Goal: Information Seeking & Learning: Learn about a topic

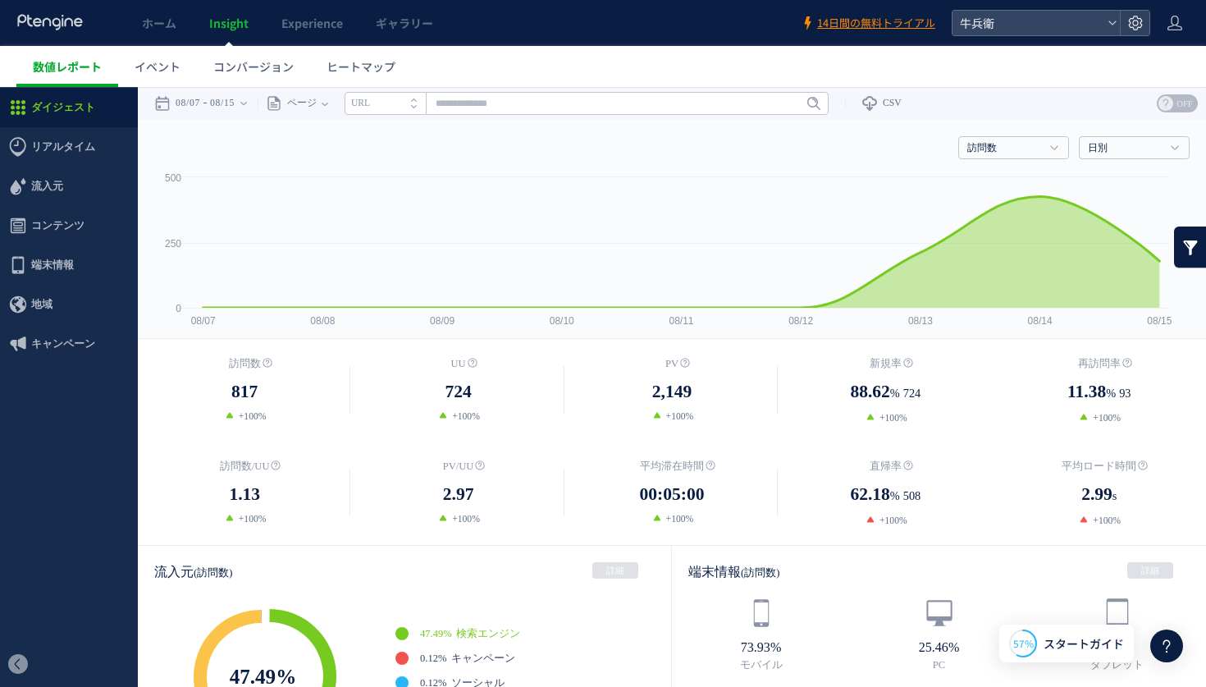
click at [53, 71] on span "数値レポート" at bounding box center [67, 66] width 69 height 16
click at [269, 62] on span "コンバージョン" at bounding box center [253, 66] width 80 height 16
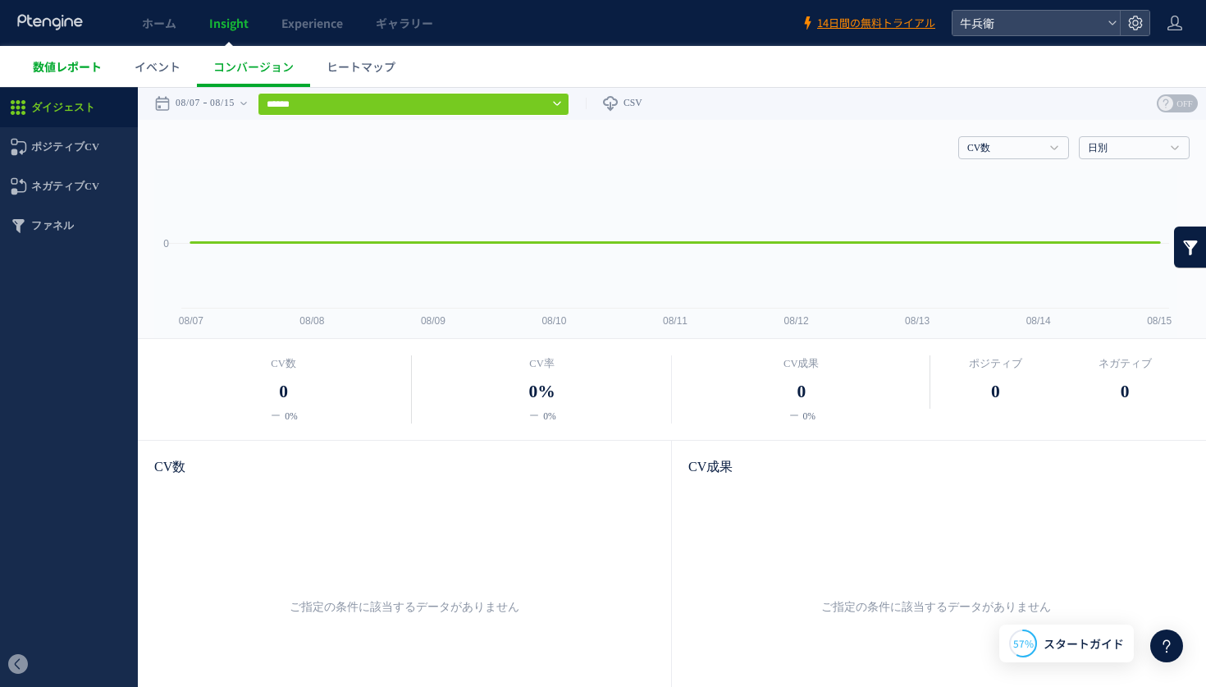
click at [57, 70] on span "数値レポート" at bounding box center [67, 66] width 69 height 16
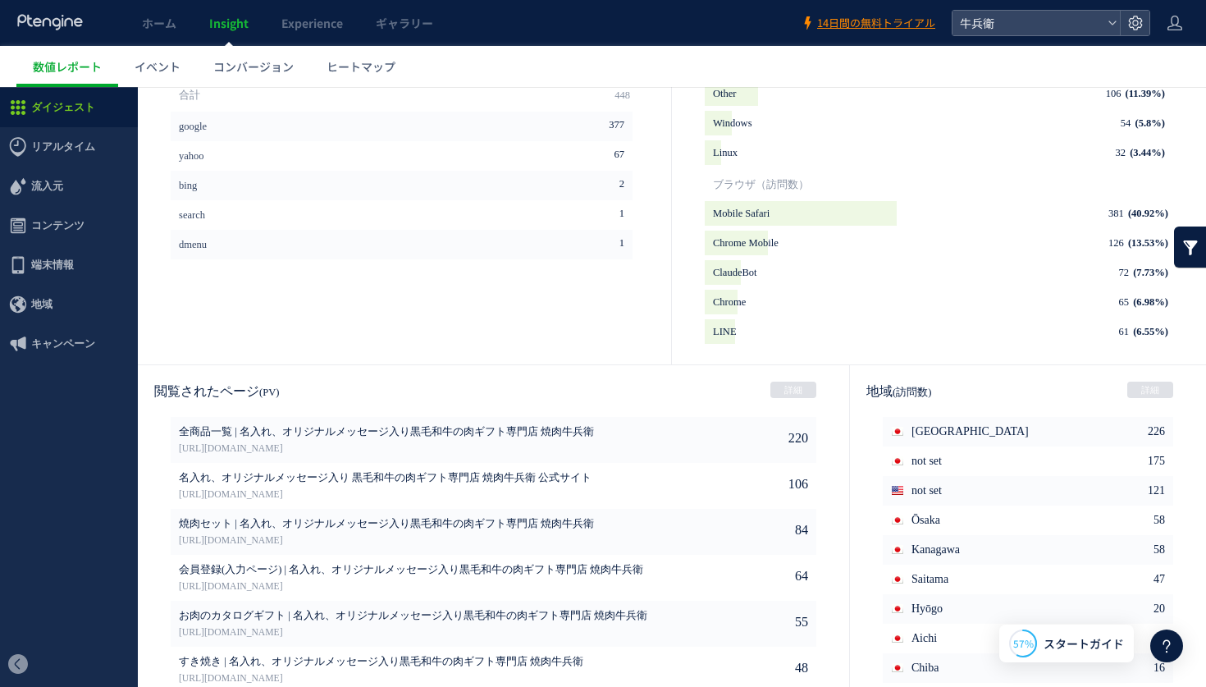
scroll to position [773, 0]
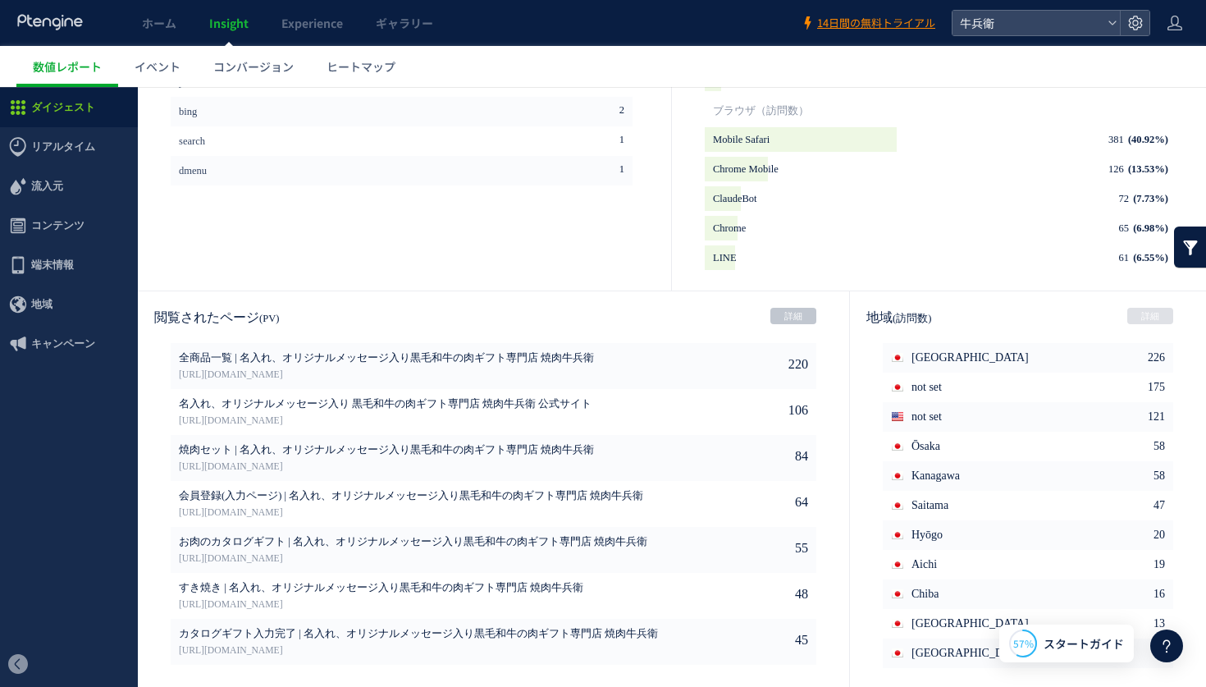
click at [776, 312] on link "詳細" at bounding box center [793, 316] width 46 height 16
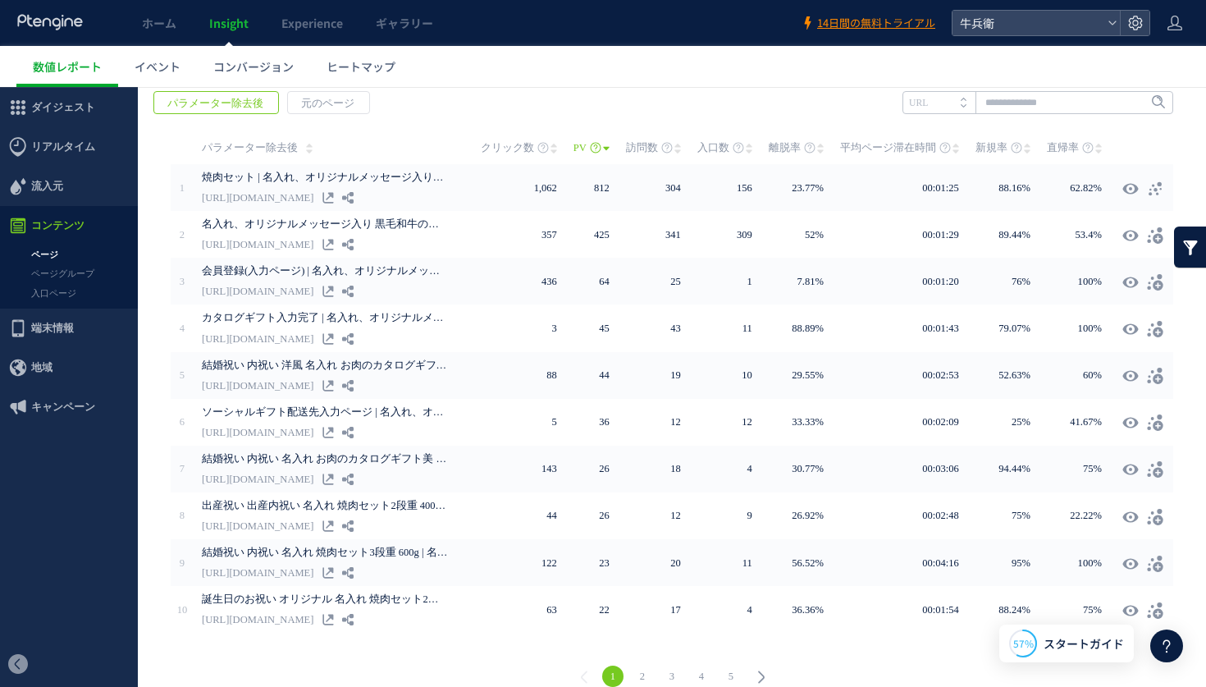
scroll to position [288, 0]
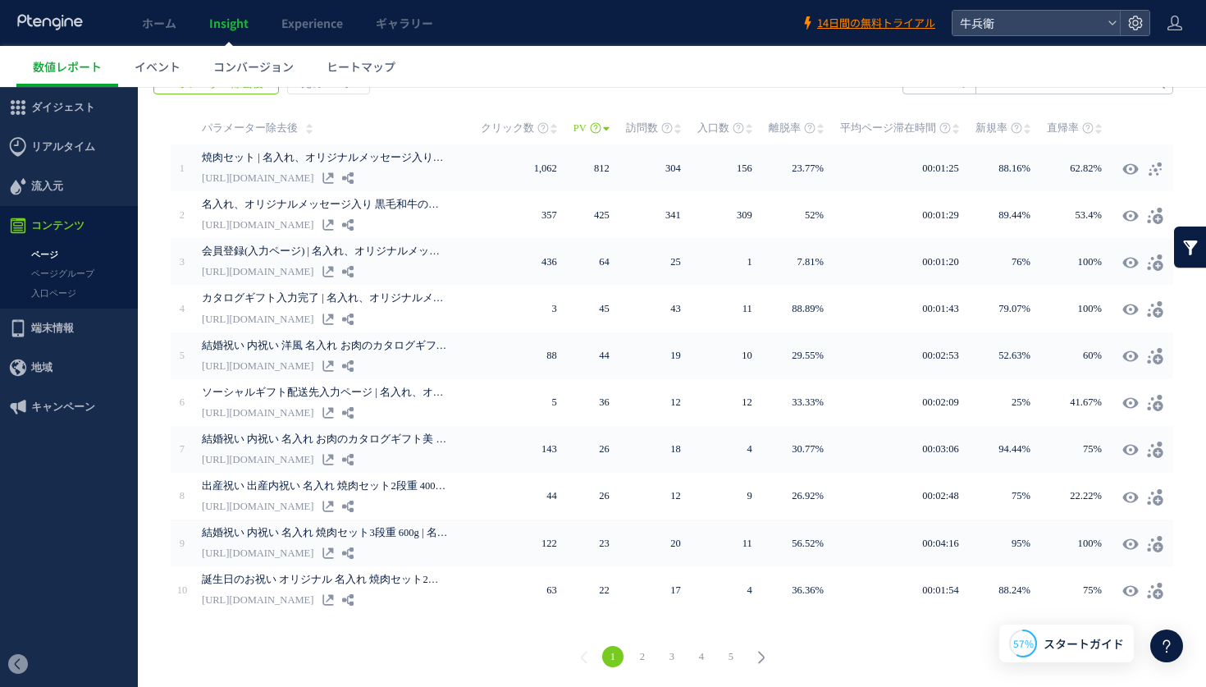
click at [651, 652] on link "2" at bounding box center [642, 656] width 21 height 21
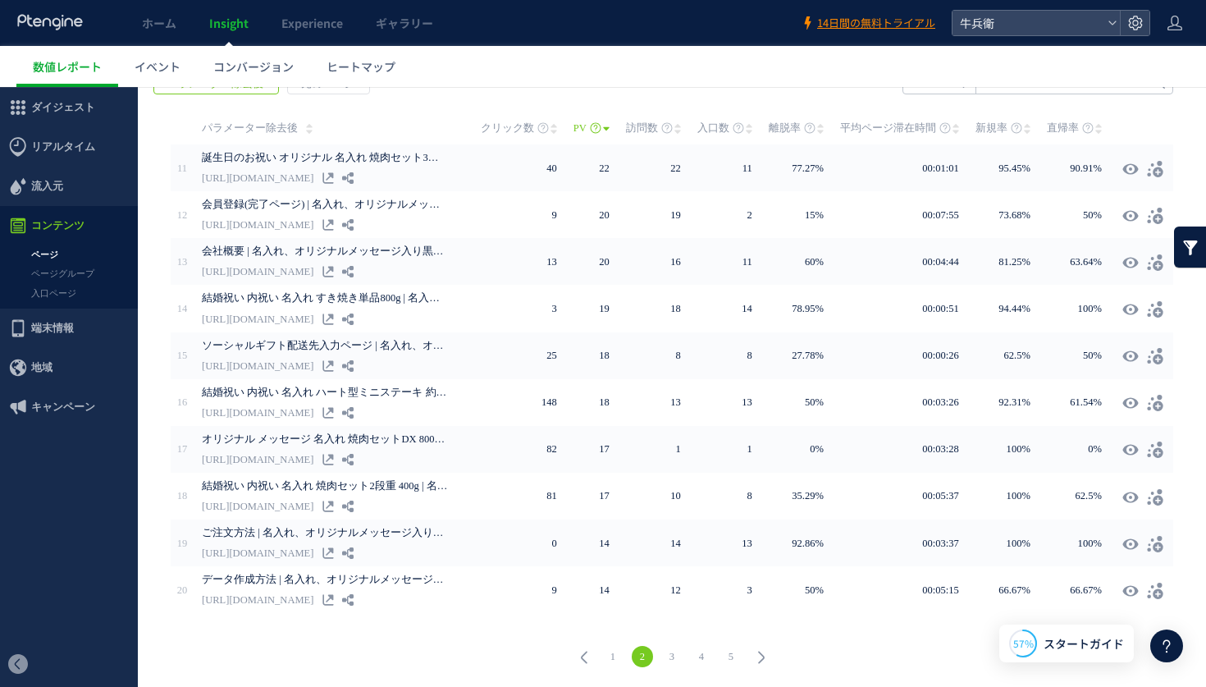
click at [674, 657] on link "3" at bounding box center [671, 656] width 21 height 21
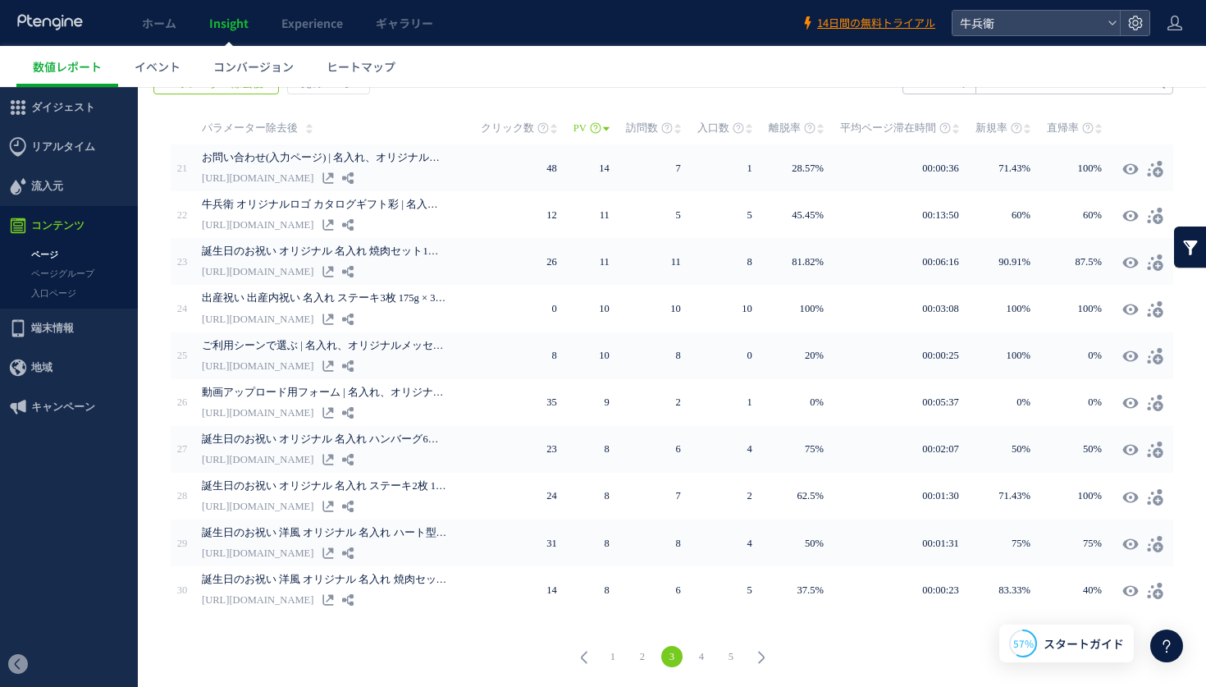
click at [706, 654] on link "4" at bounding box center [701, 656] width 21 height 21
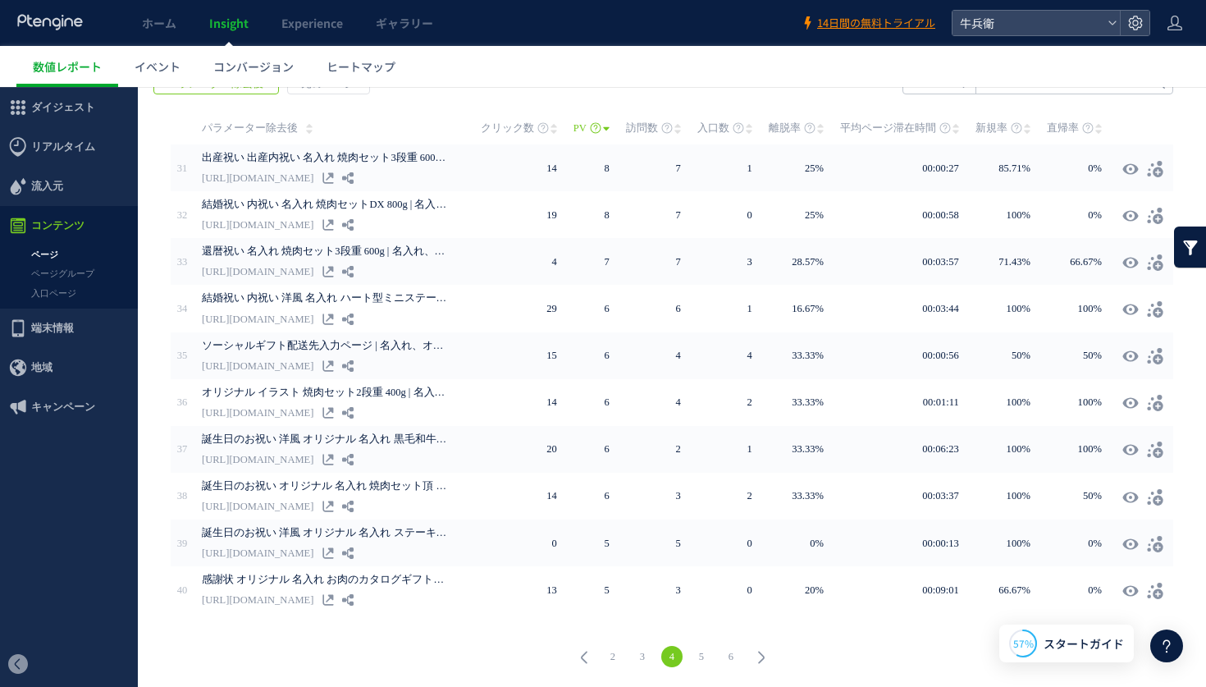
click at [706, 654] on link "5" at bounding box center [701, 656] width 21 height 21
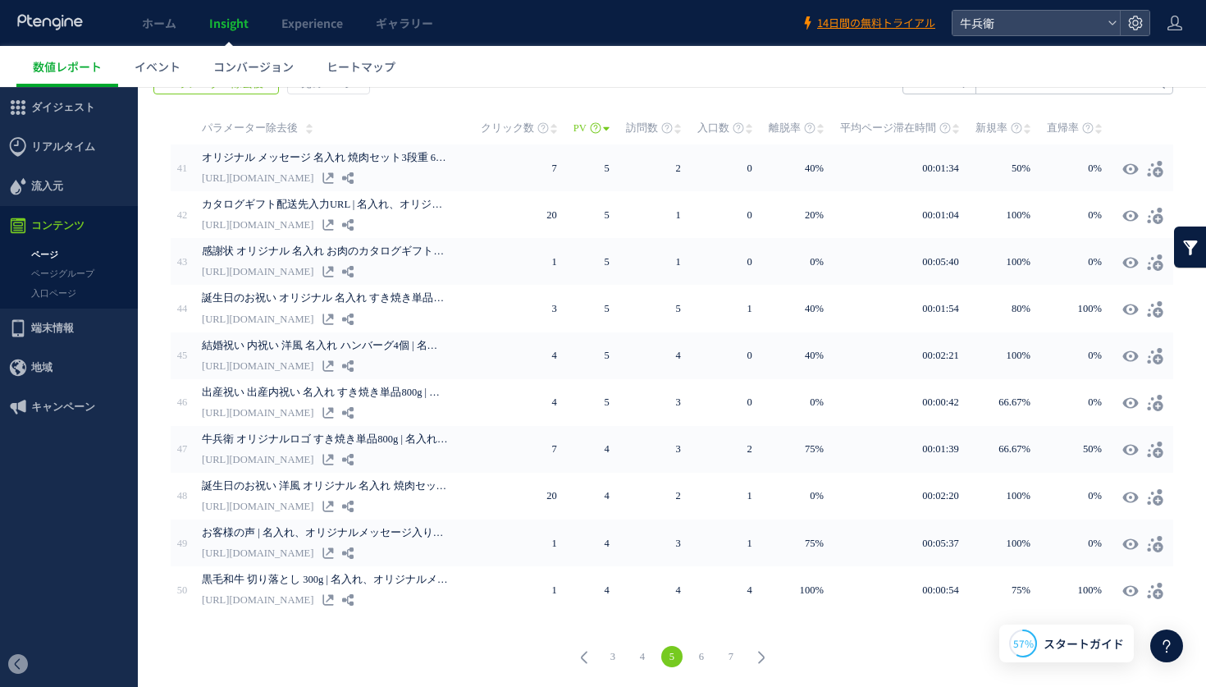
click at [706, 654] on link "6" at bounding box center [701, 656] width 21 height 21
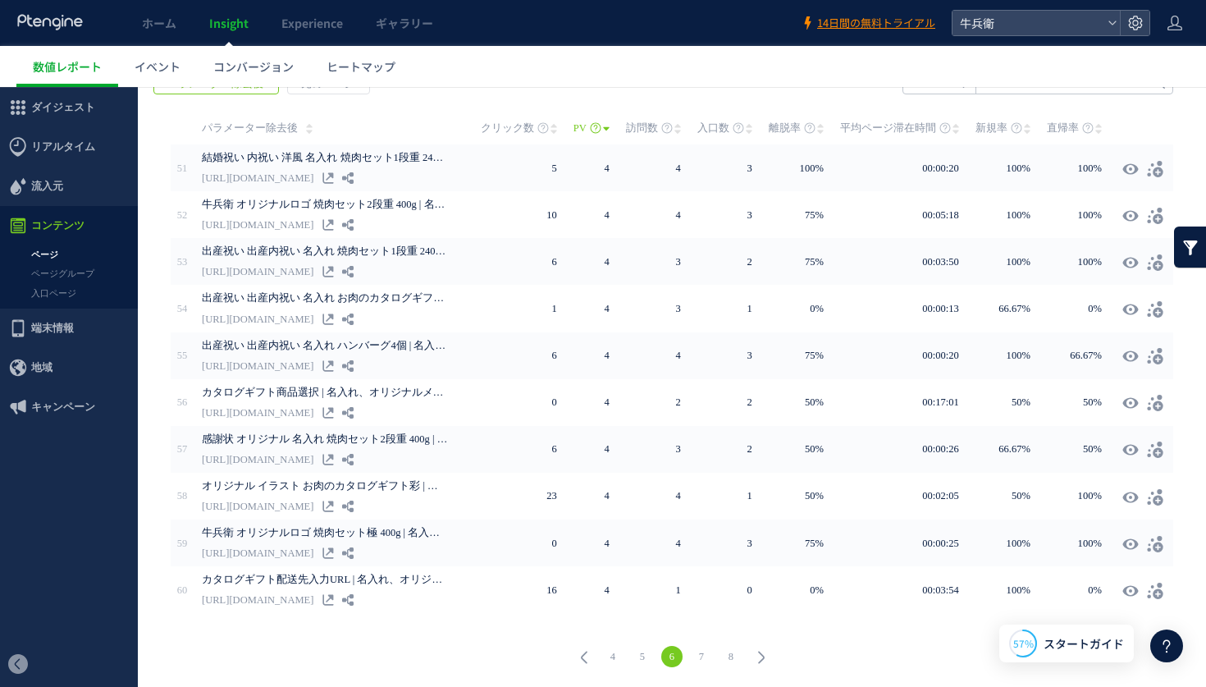
click at [706, 654] on link "7" at bounding box center [701, 656] width 21 height 21
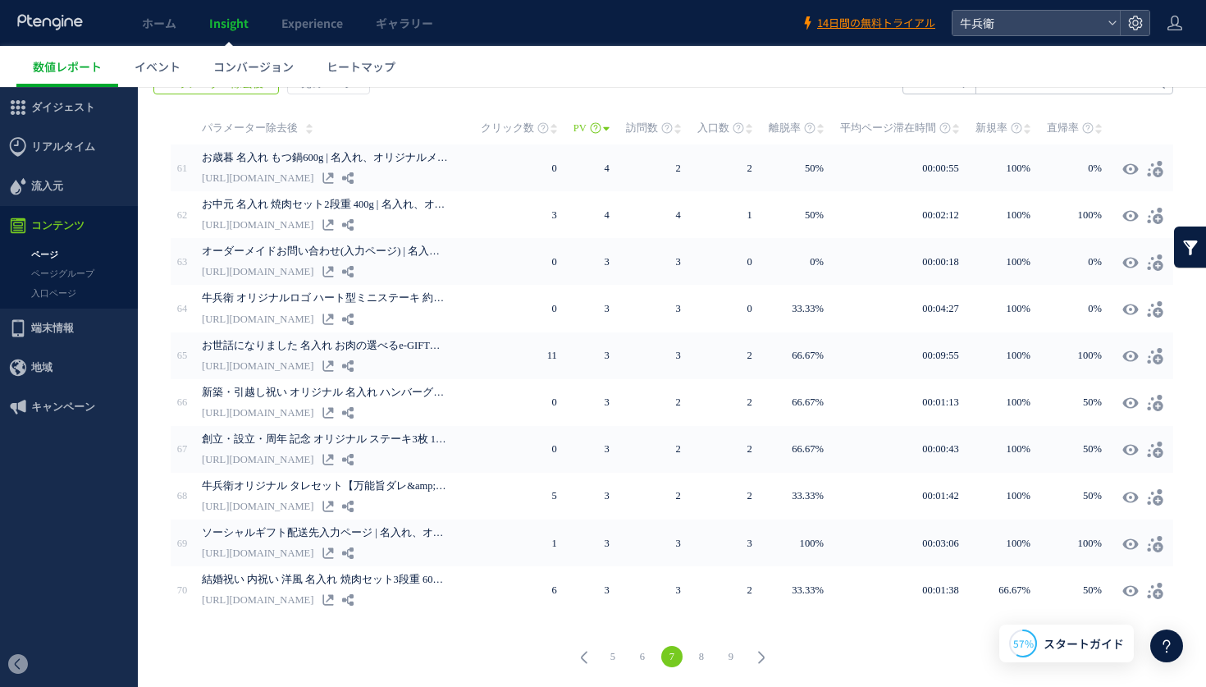
click at [706, 654] on link "8" at bounding box center [701, 656] width 21 height 21
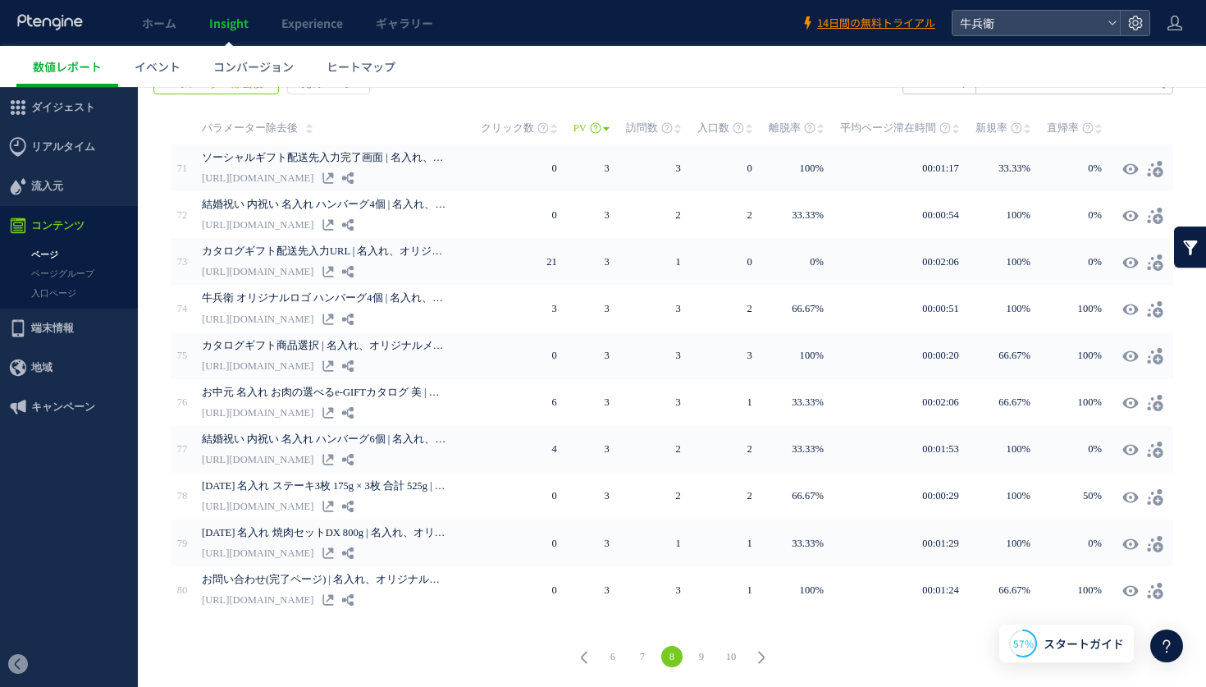
click at [706, 654] on link "9" at bounding box center [701, 656] width 21 height 21
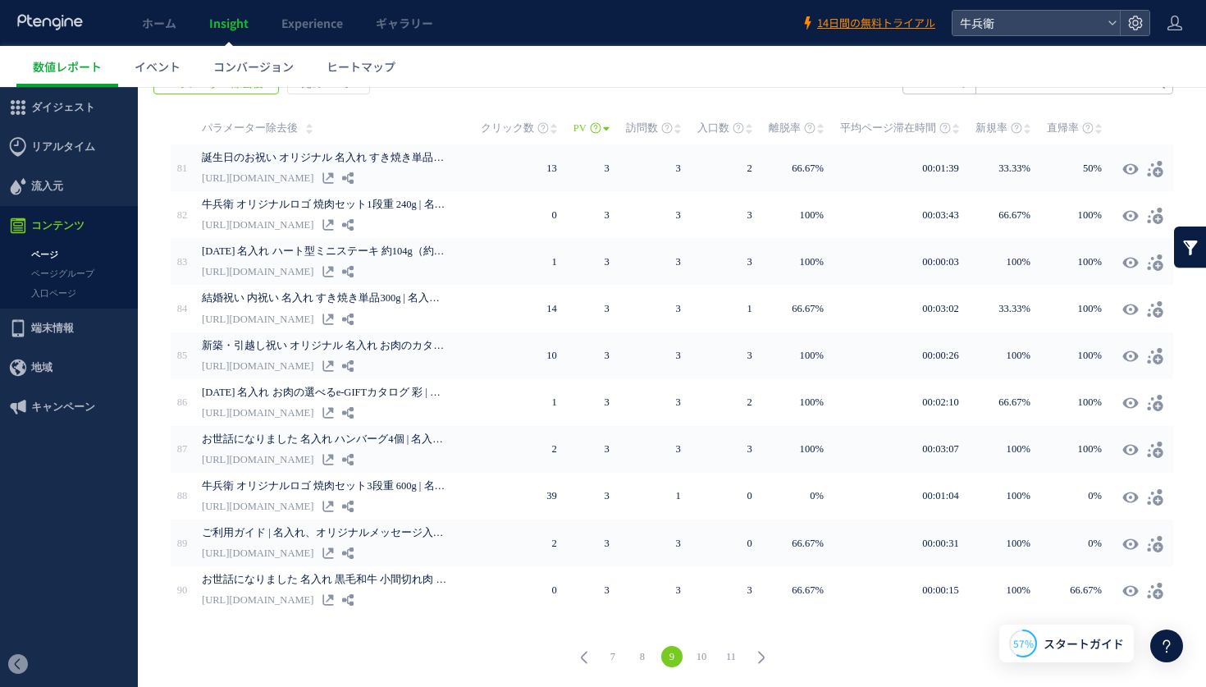
click at [706, 654] on link "10" at bounding box center [701, 656] width 21 height 21
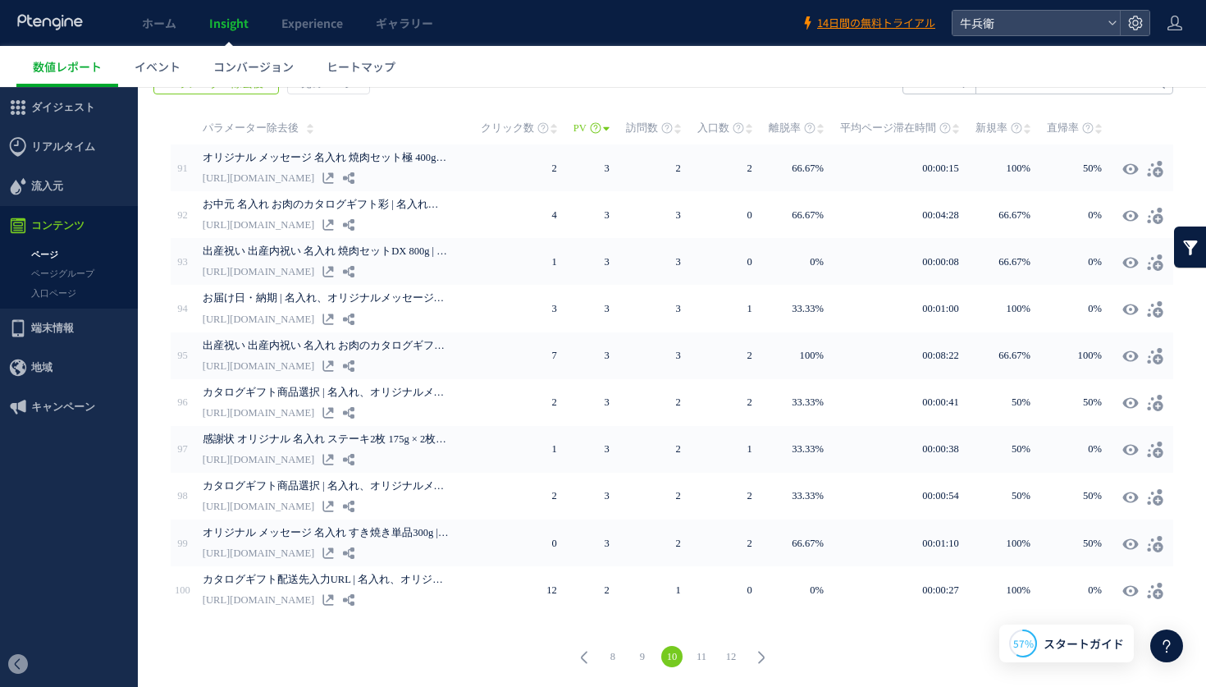
click at [706, 654] on link "11" at bounding box center [701, 656] width 21 height 21
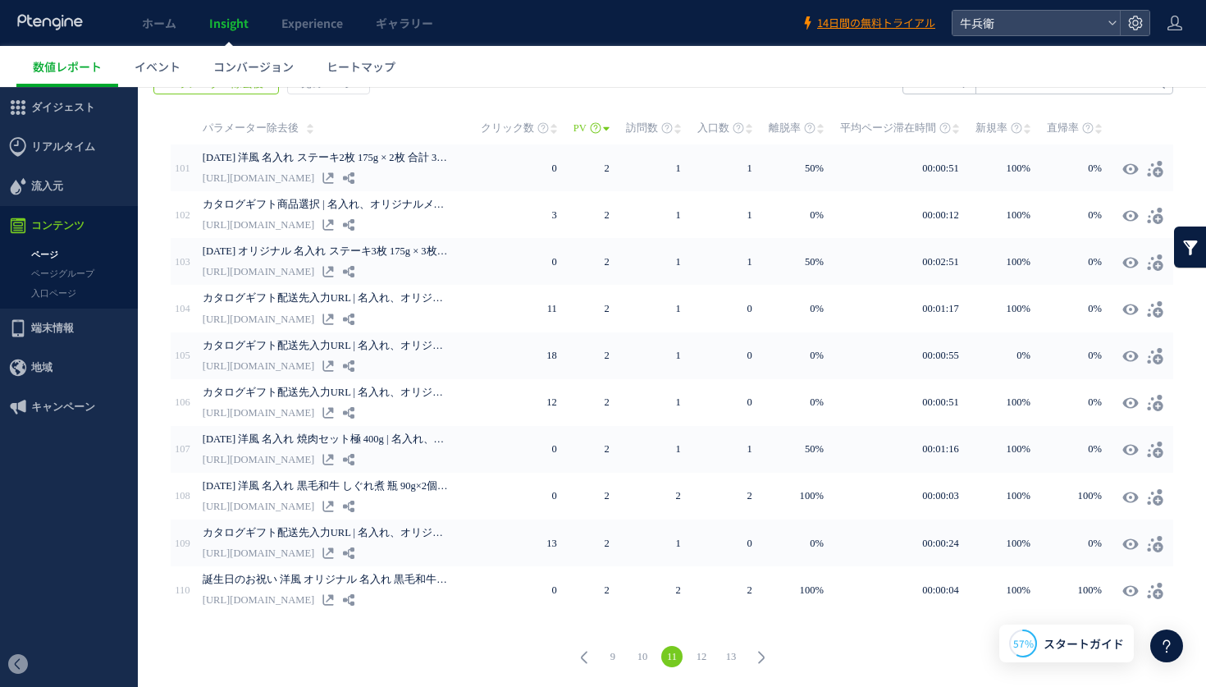
click at [706, 654] on link "12" at bounding box center [701, 656] width 21 height 21
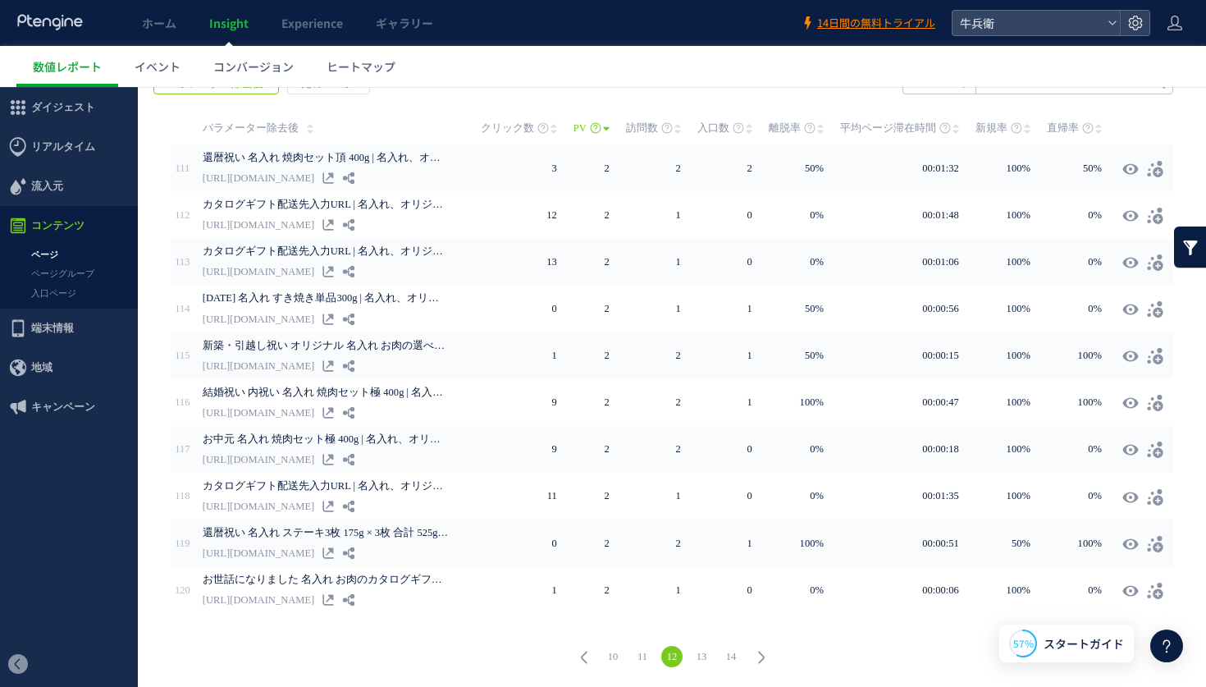
click at [706, 654] on link "13" at bounding box center [701, 656] width 21 height 21
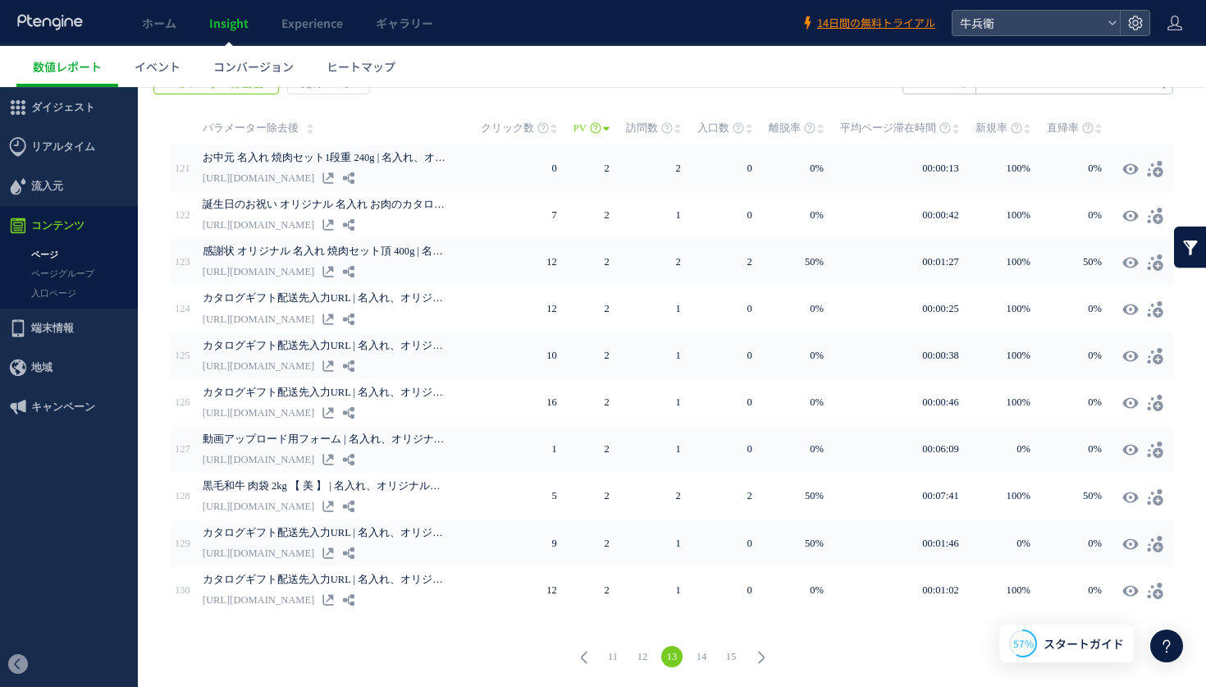
click at [706, 654] on link "14" at bounding box center [701, 656] width 21 height 21
click at [706, 654] on link "15" at bounding box center [701, 656] width 21 height 21
click at [706, 654] on link "16" at bounding box center [701, 656] width 21 height 21
click at [706, 654] on link "17" at bounding box center [701, 656] width 21 height 21
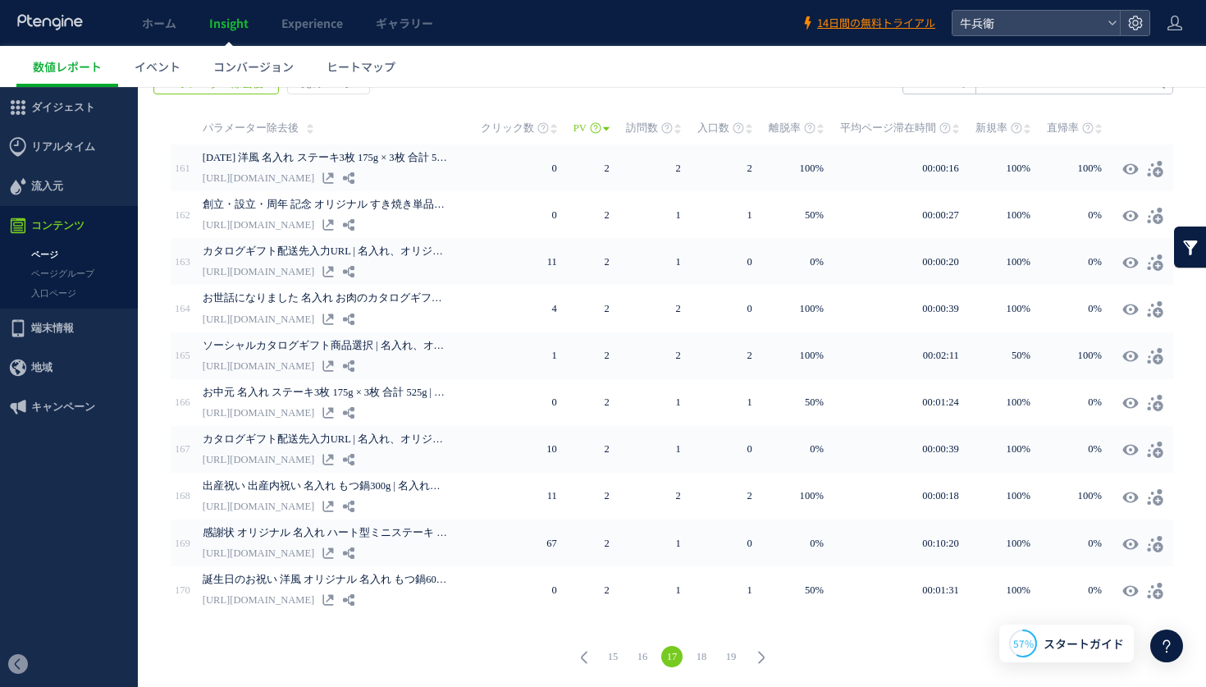
click at [706, 654] on link "18" at bounding box center [701, 656] width 21 height 21
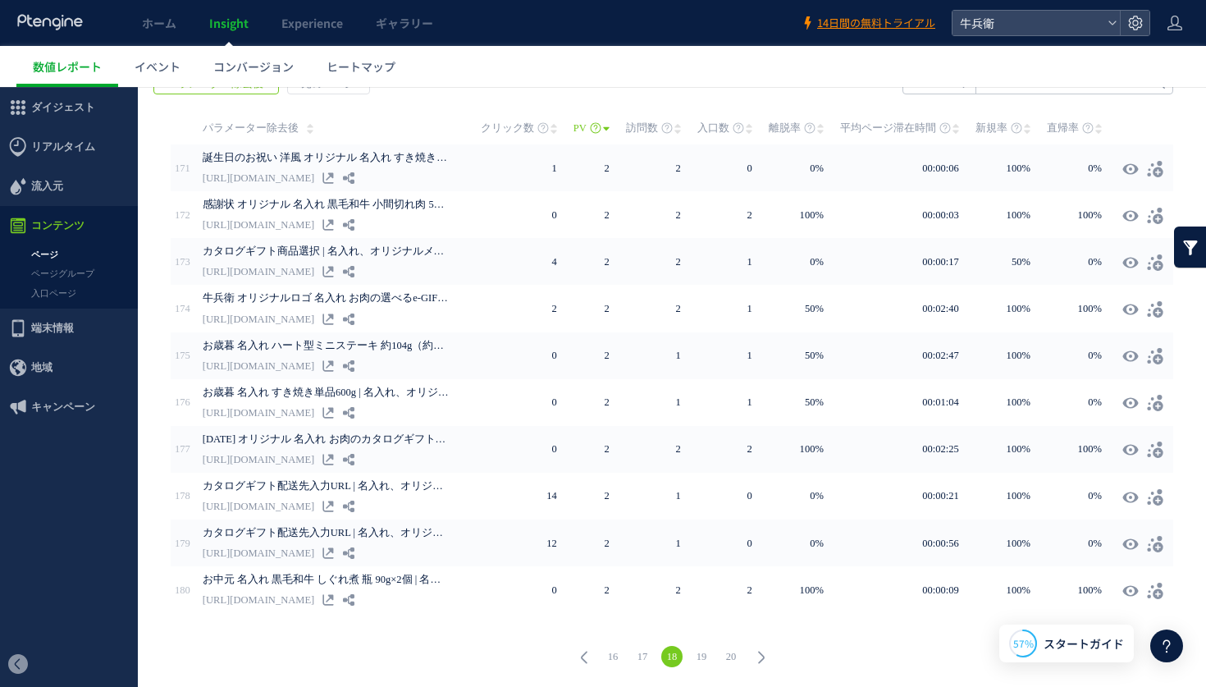
click at [706, 654] on link "19" at bounding box center [701, 656] width 21 height 21
click at [706, 654] on link "20" at bounding box center [701, 656] width 21 height 21
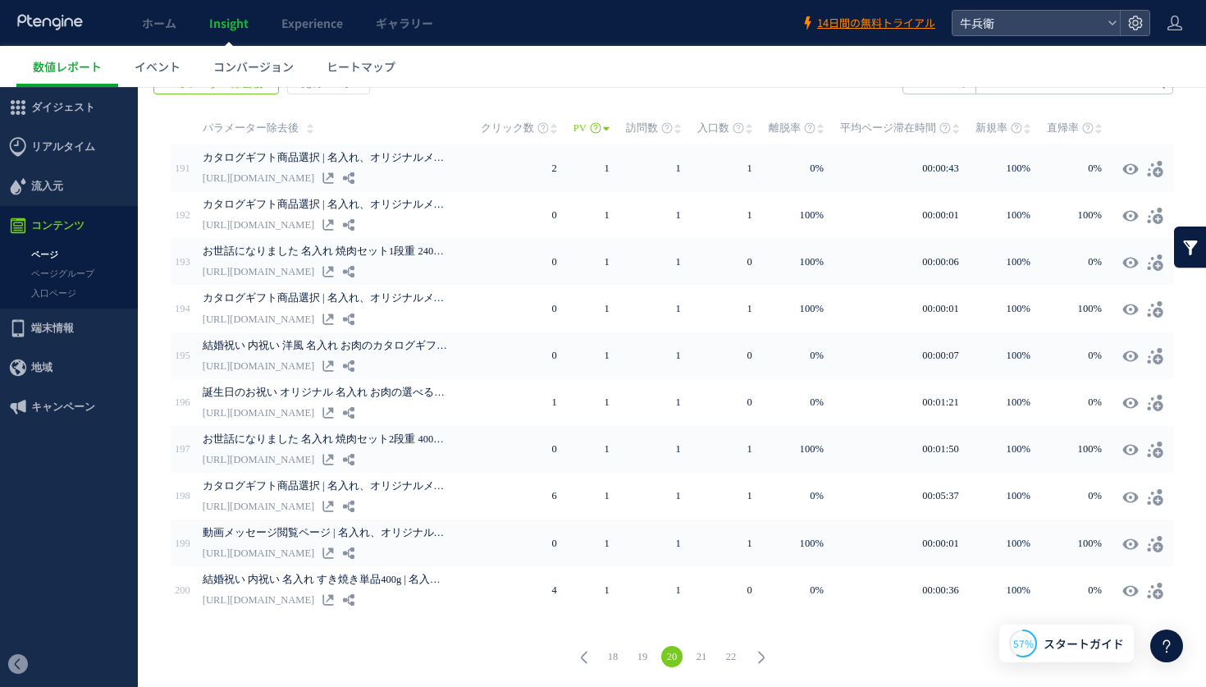
click at [706, 654] on link "21" at bounding box center [701, 656] width 21 height 21
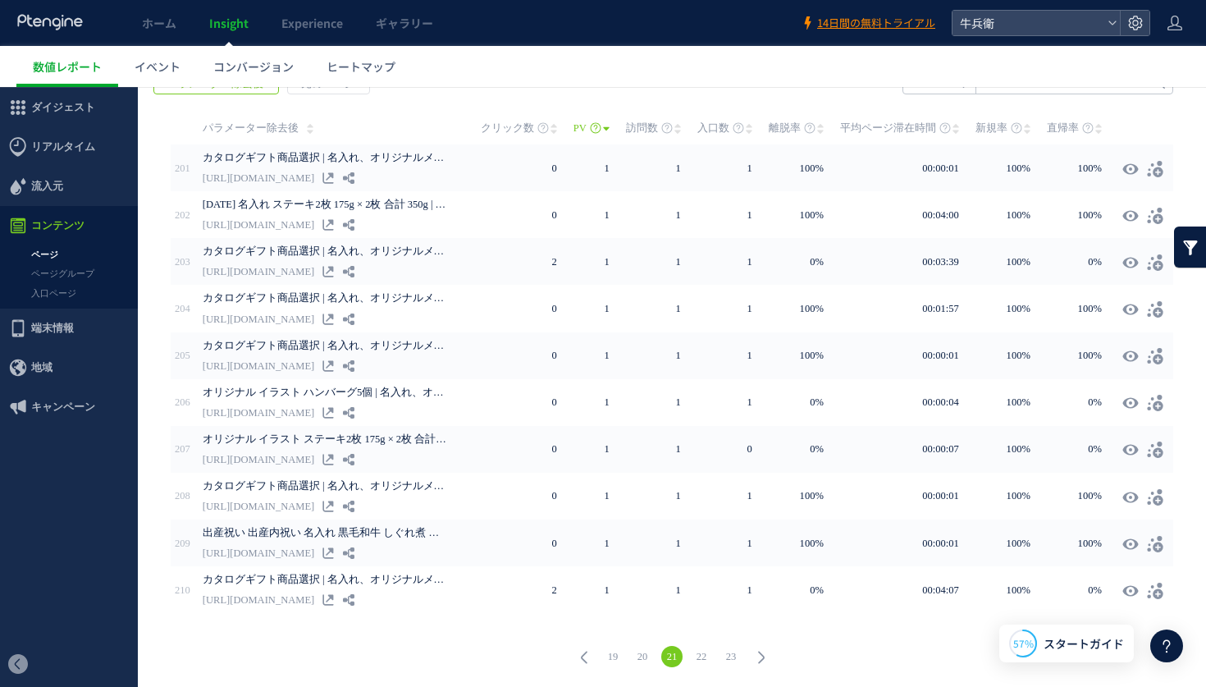
click at [706, 654] on link "22" at bounding box center [701, 656] width 21 height 21
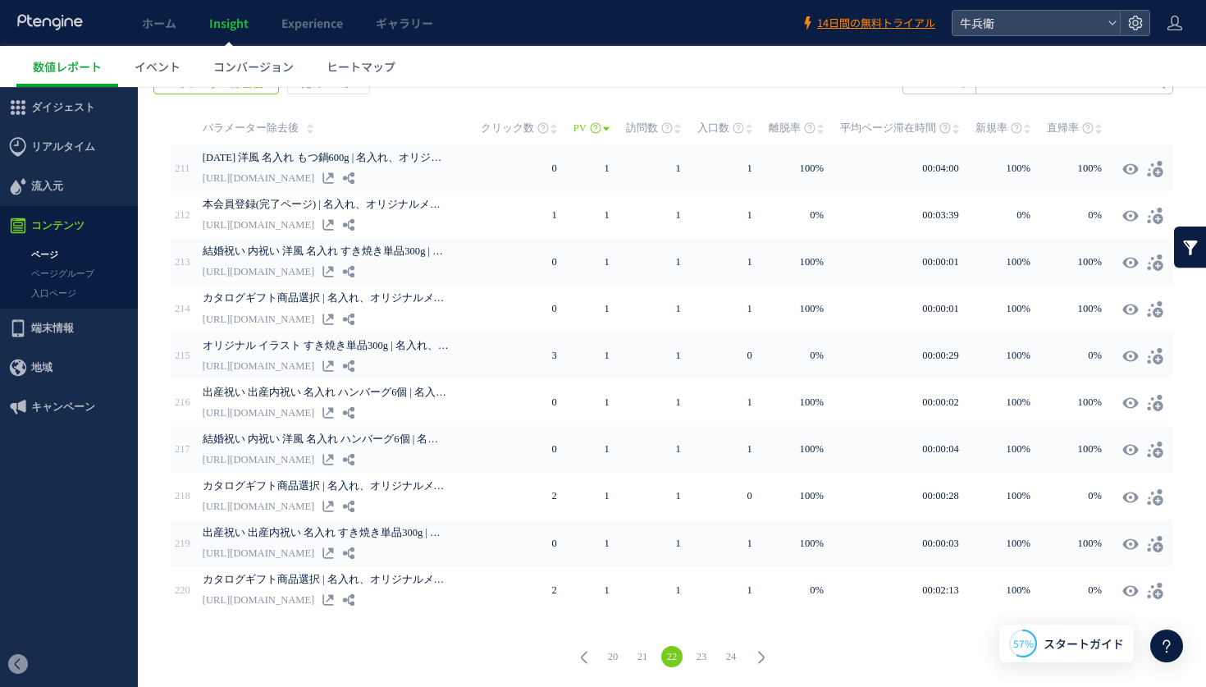
click at [706, 654] on link "23" at bounding box center [701, 656] width 21 height 21
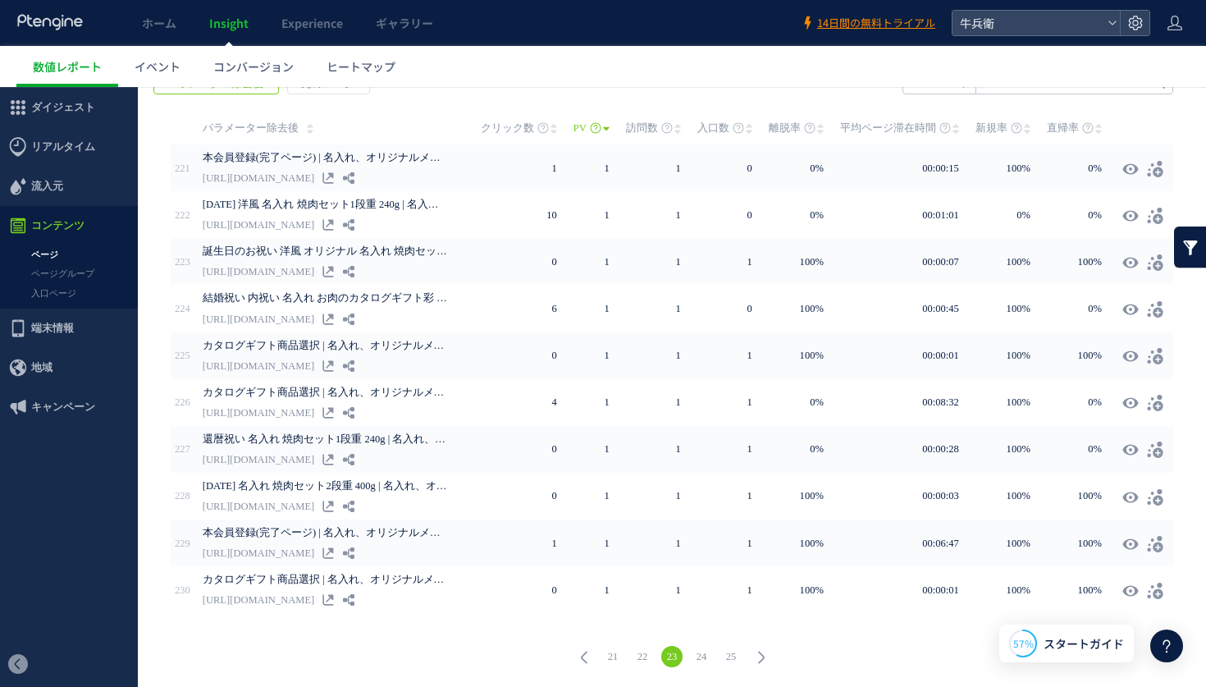
click at [706, 654] on link "24" at bounding box center [701, 656] width 21 height 21
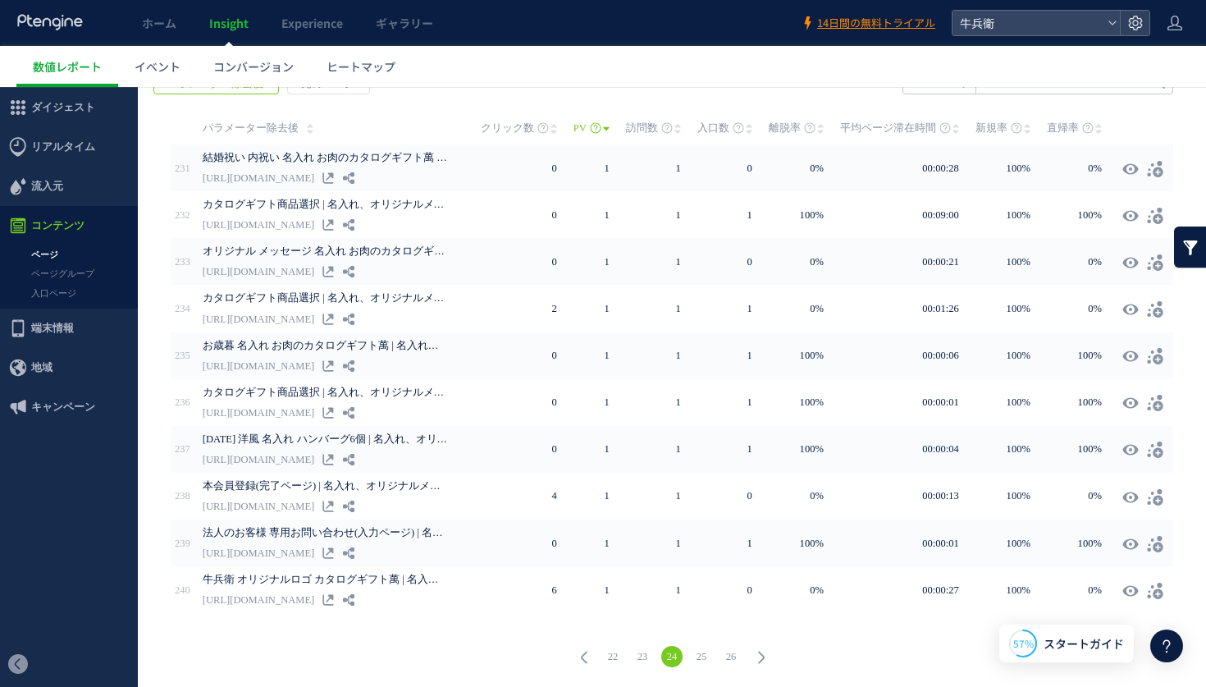
click at [706, 654] on link "25" at bounding box center [701, 656] width 21 height 21
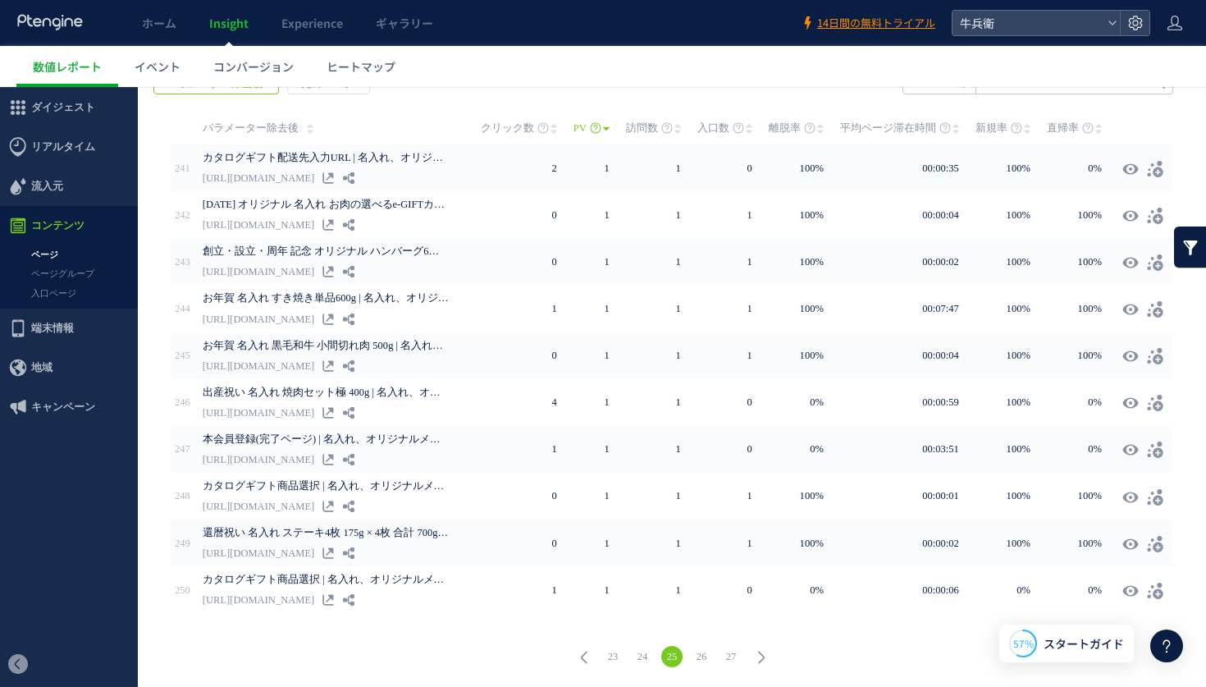
click at [706, 654] on link "26" at bounding box center [701, 656] width 21 height 21
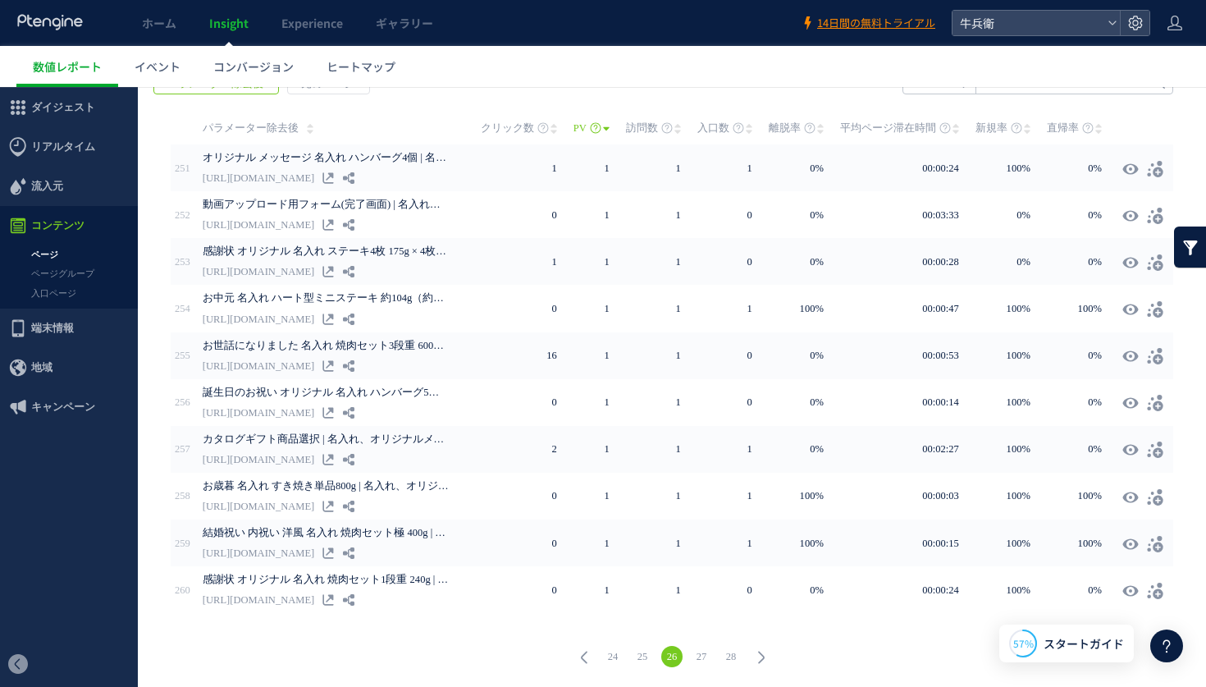
click at [706, 654] on link "27" at bounding box center [701, 656] width 21 height 21
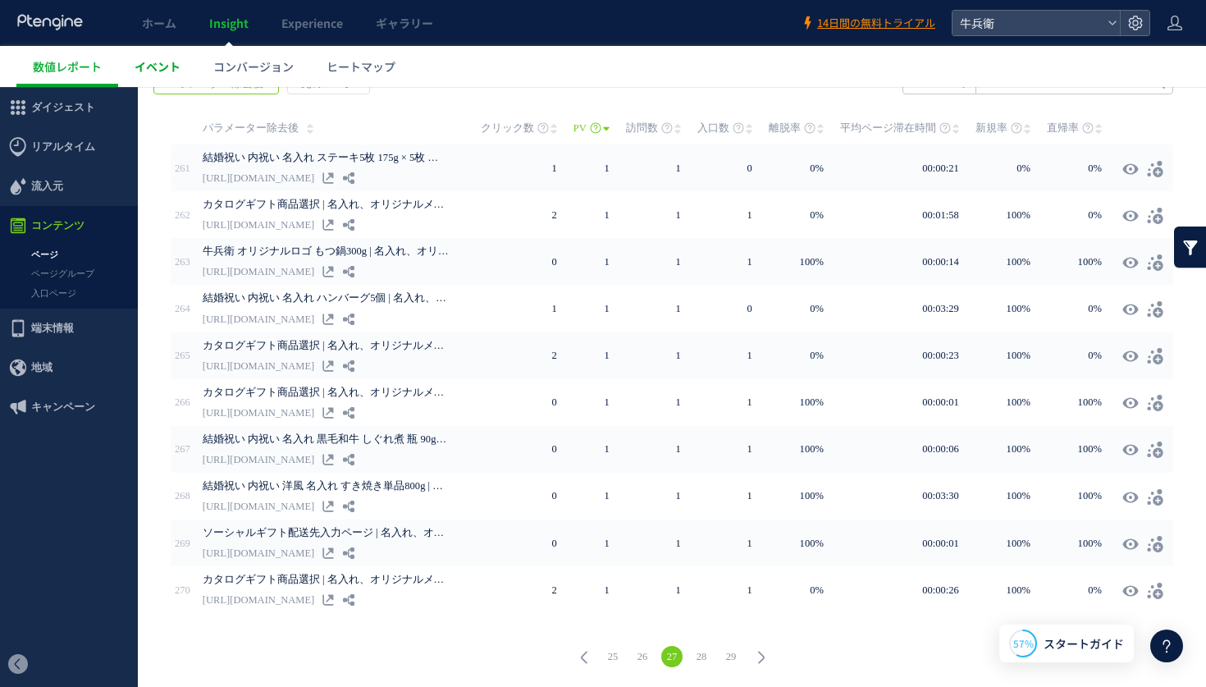
click at [159, 58] on span "イベント" at bounding box center [158, 66] width 46 height 16
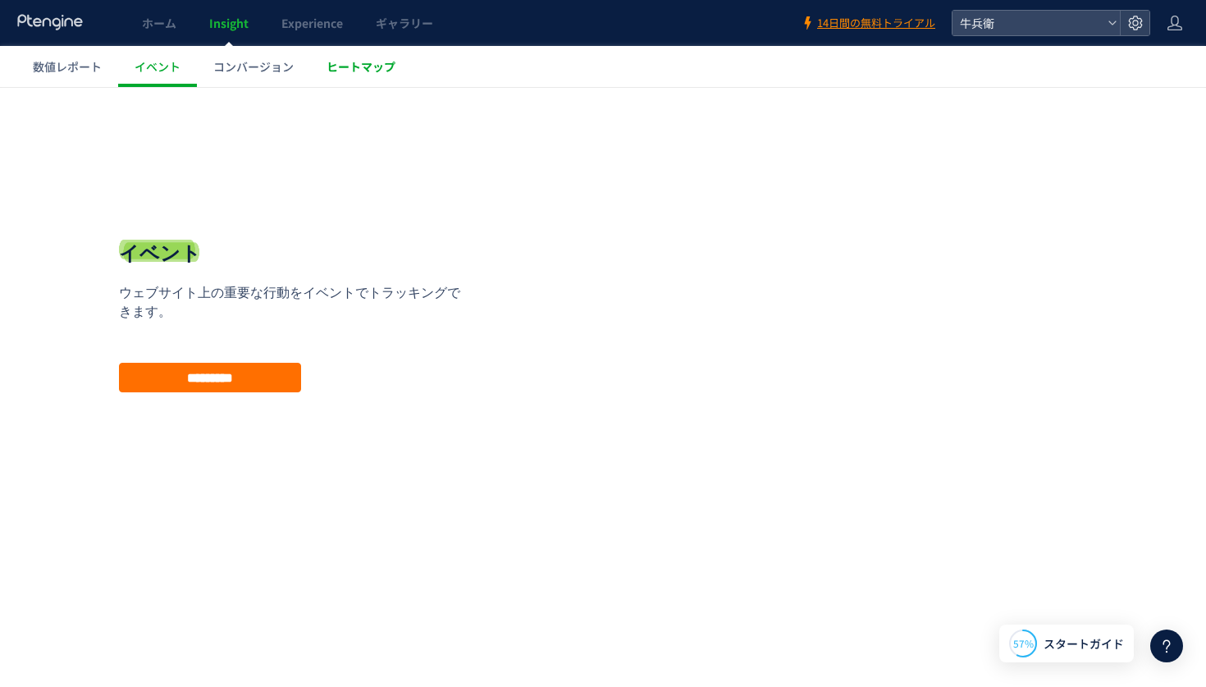
click at [371, 64] on span "ヒートマップ" at bounding box center [361, 66] width 69 height 16
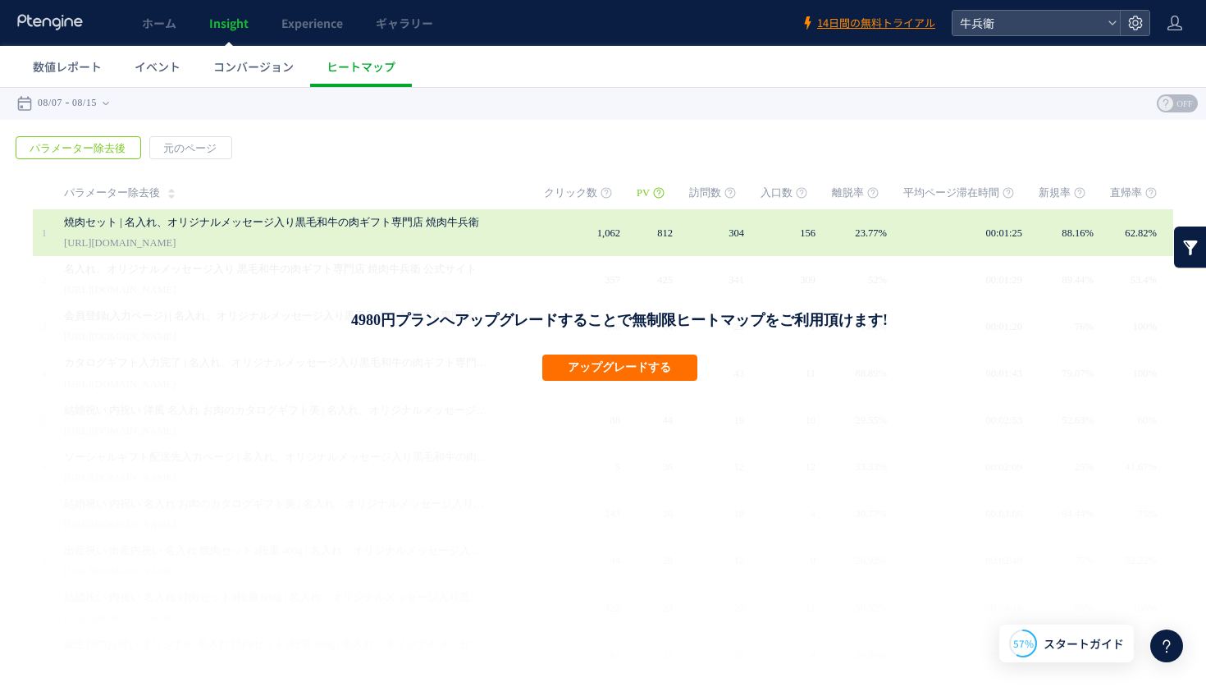
click at [535, 229] on td at bounding box center [532, 232] width 23 height 47
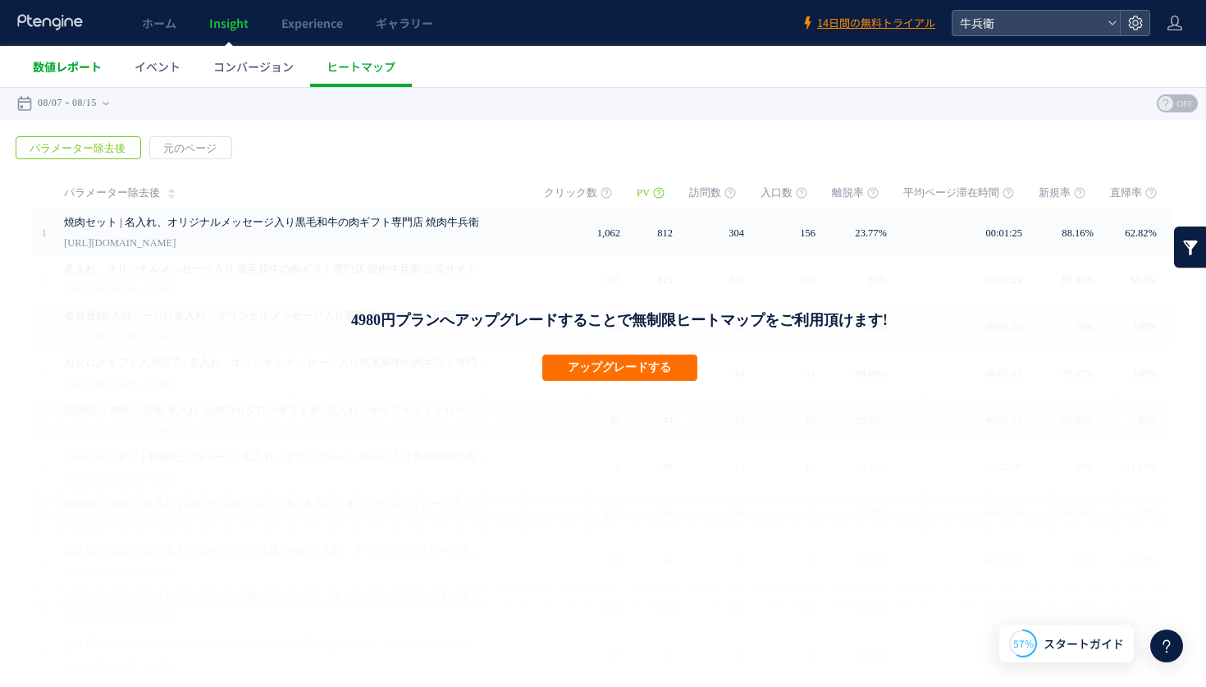
click at [82, 60] on span "数値レポート" at bounding box center [67, 66] width 69 height 16
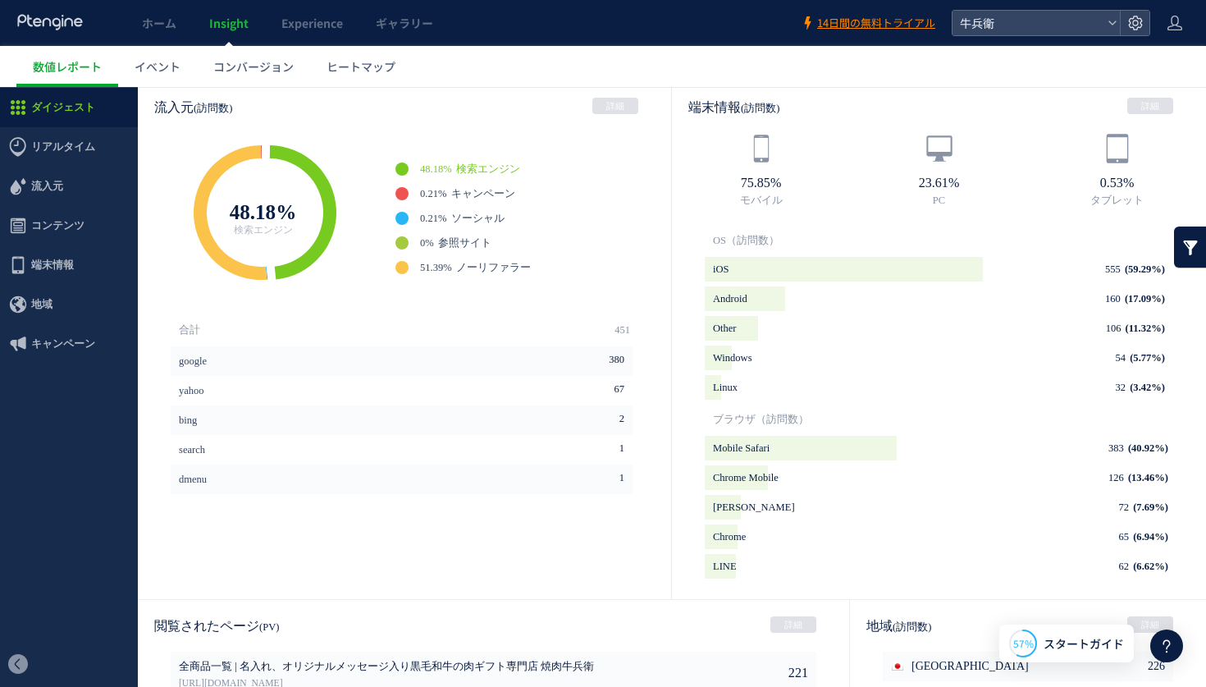
scroll to position [462, 0]
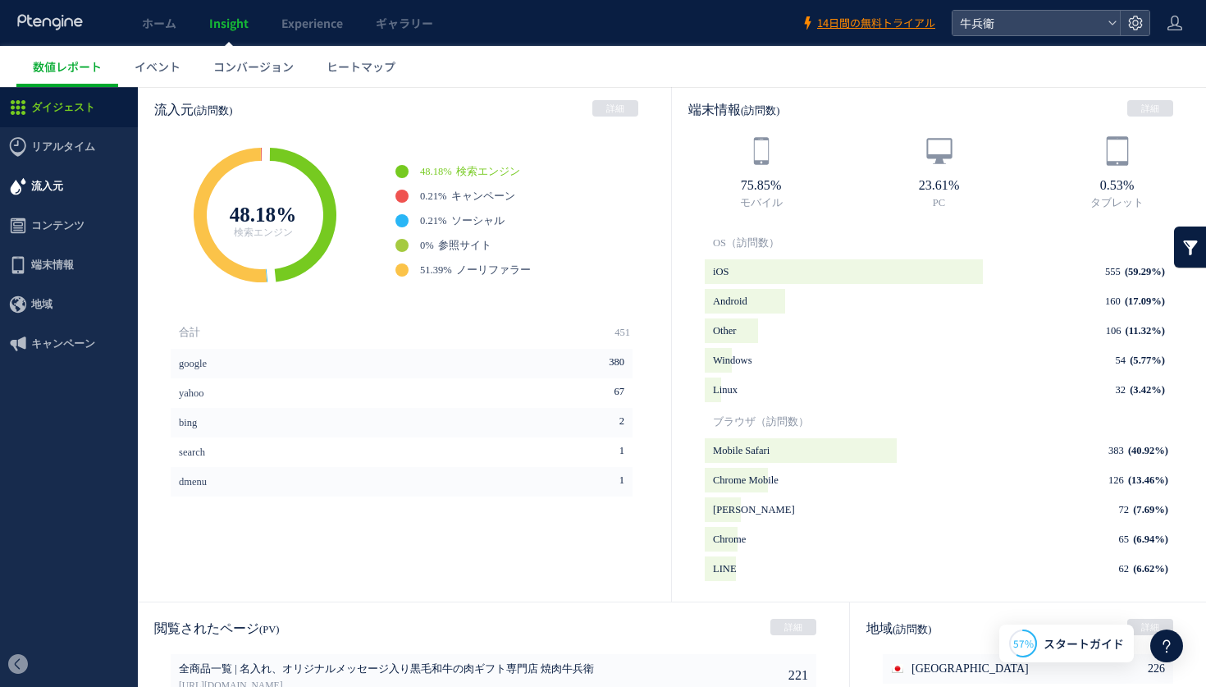
click at [62, 190] on span "流入元" at bounding box center [47, 186] width 32 height 39
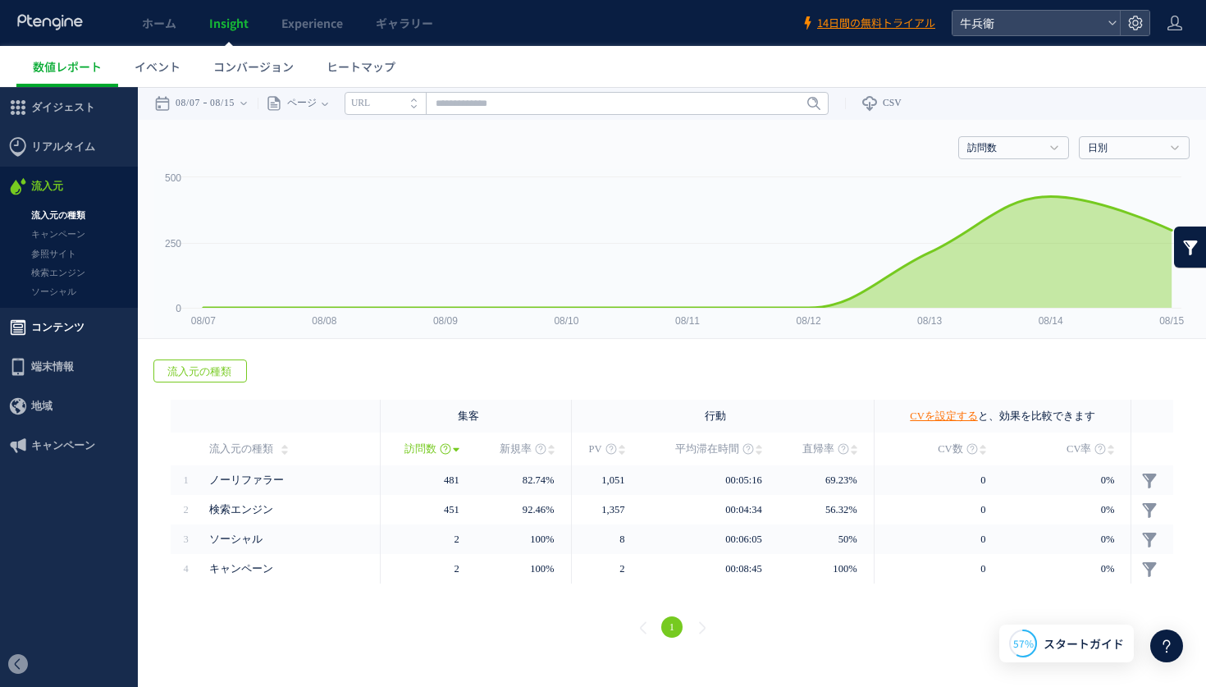
click at [50, 335] on span "コンテンツ" at bounding box center [57, 327] width 53 height 39
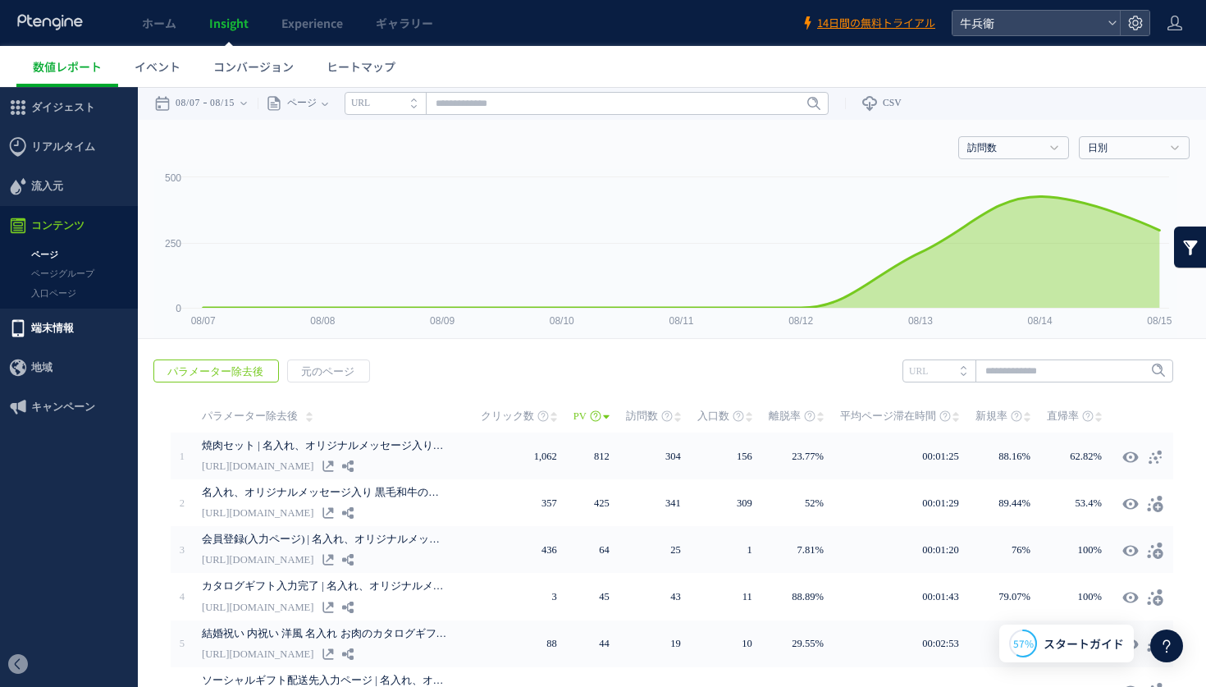
click at [51, 338] on span "端末情報" at bounding box center [52, 327] width 43 height 39
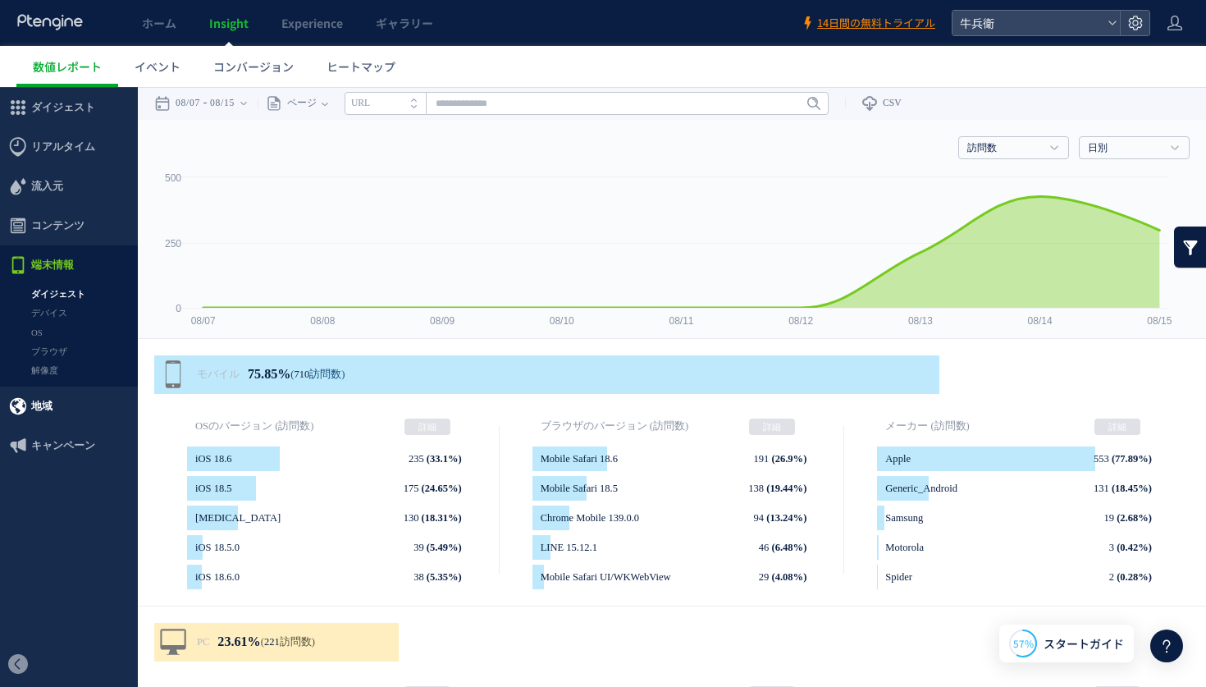
click at [48, 391] on span "地域" at bounding box center [41, 405] width 21 height 39
